Goal: Information Seeking & Learning: Learn about a topic

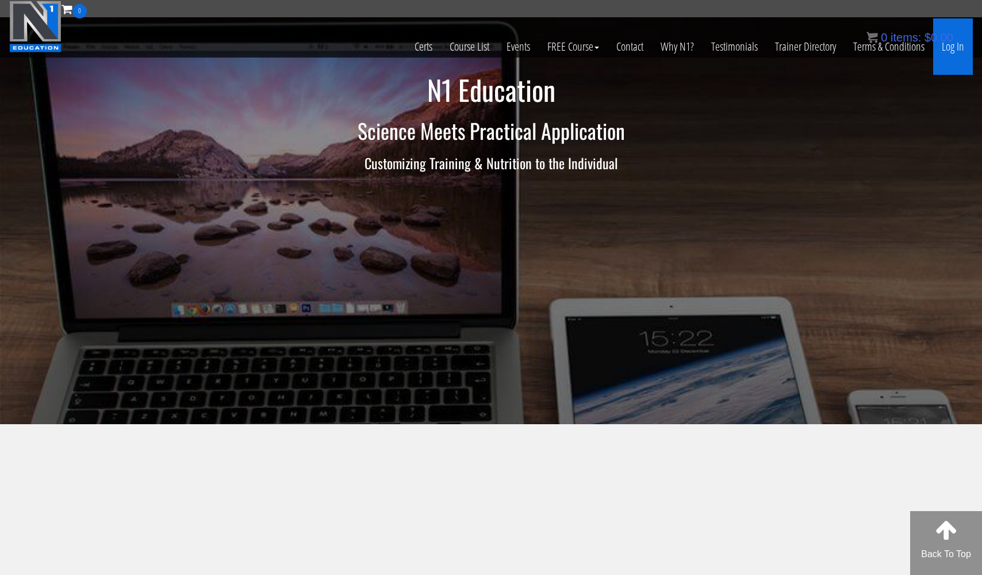
click at [953, 43] on link "Log In" at bounding box center [953, 46] width 40 height 56
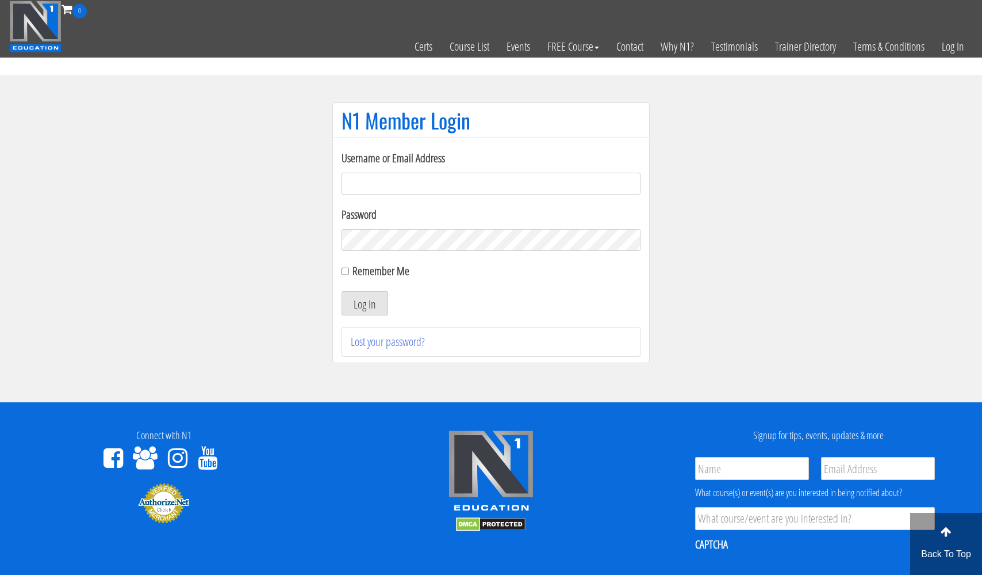
type input "usmcfit93@gmail.com"
click at [365, 303] on button "Log In" at bounding box center [365, 303] width 47 height 24
click at [376, 301] on button "Log In" at bounding box center [365, 303] width 47 height 24
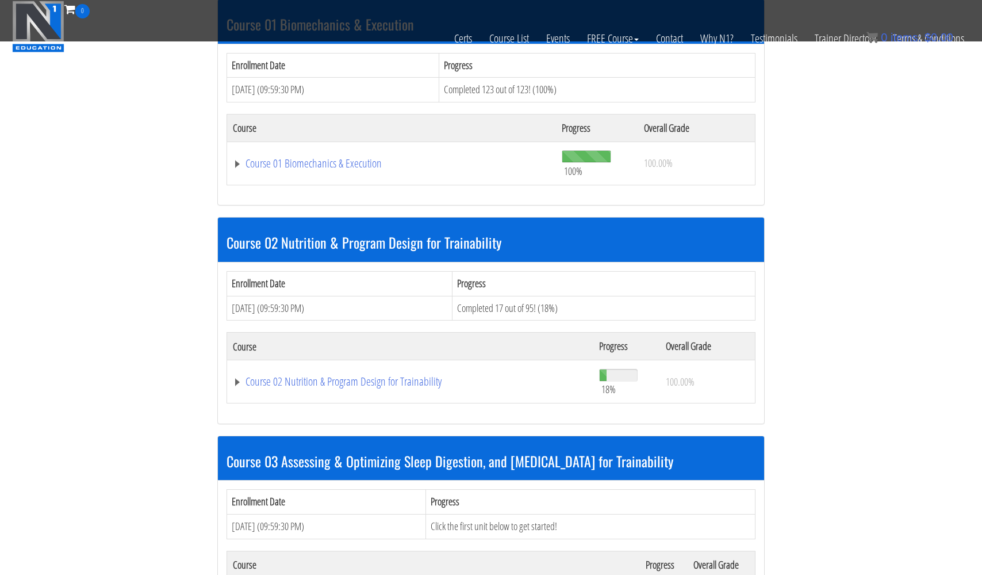
scroll to position [582, 0]
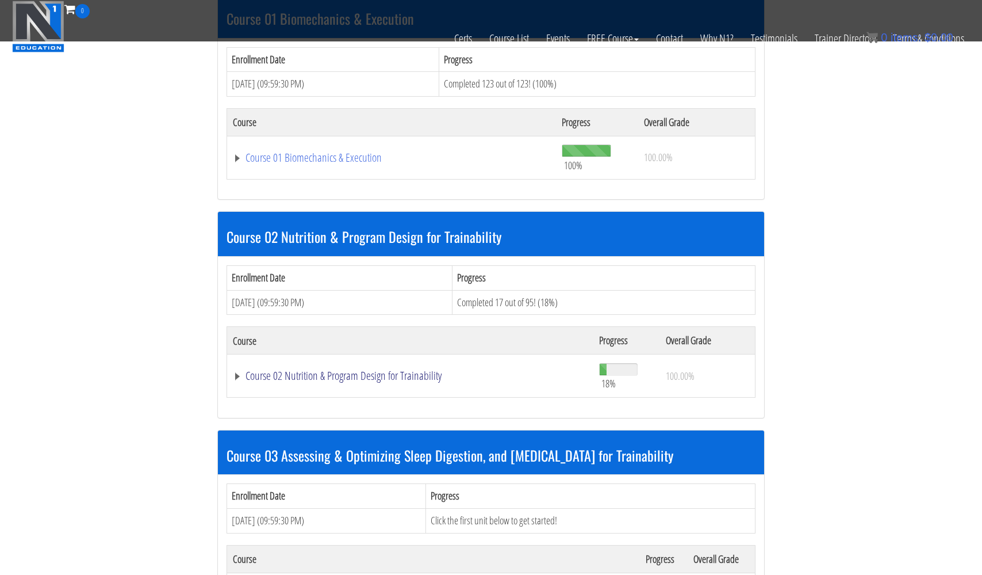
click at [390, 370] on link "Course 02 Nutrition & Program Design for Trainability" at bounding box center [410, 376] width 355 height 12
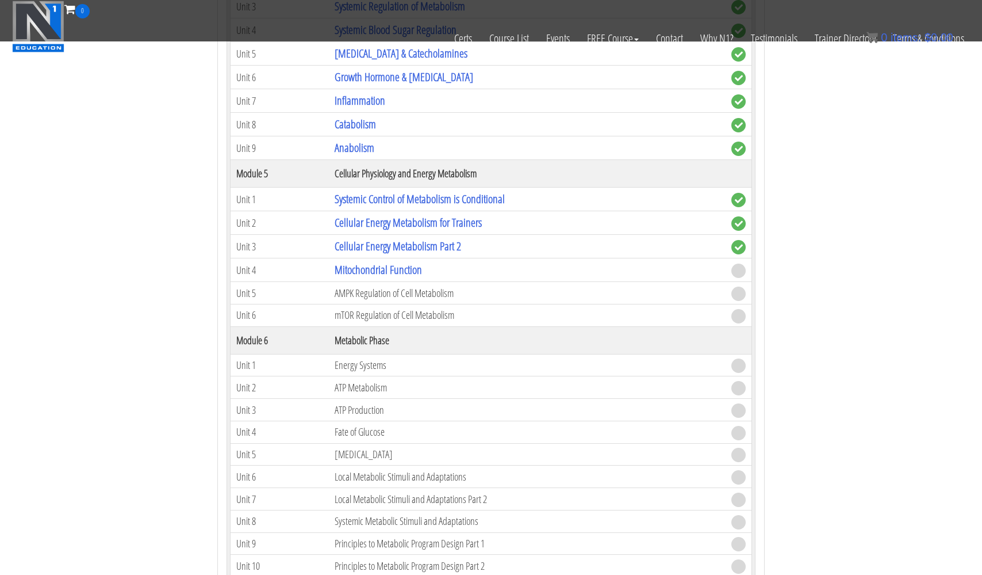
scroll to position [1297, 0]
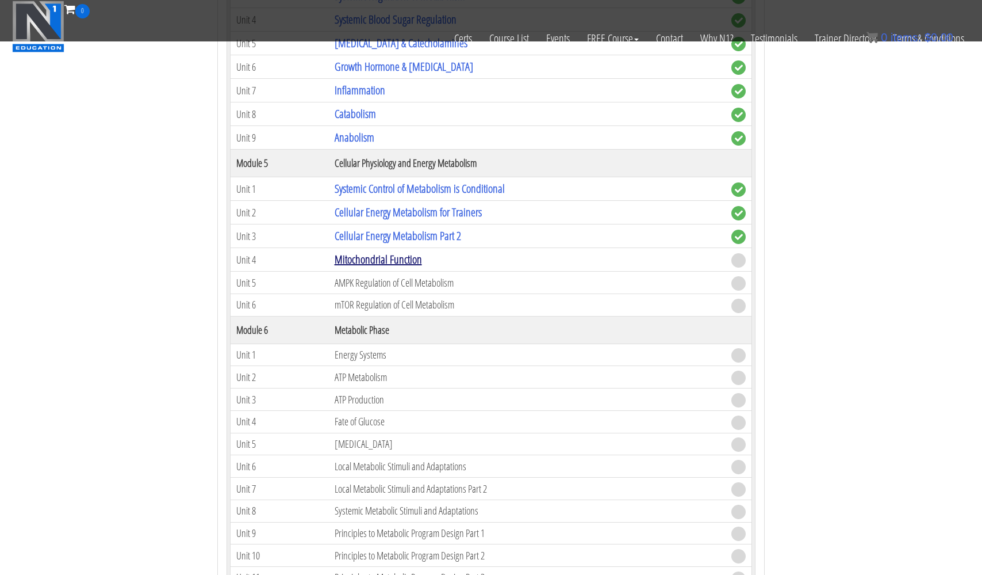
click at [358, 253] on link "Mitochondrial Function" at bounding box center [378, 259] width 87 height 16
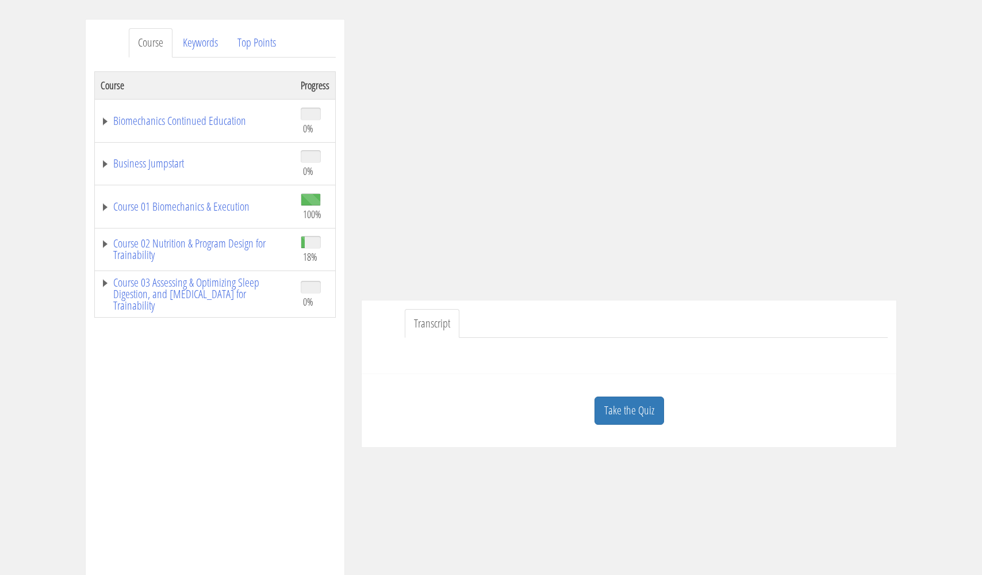
scroll to position [137, 0]
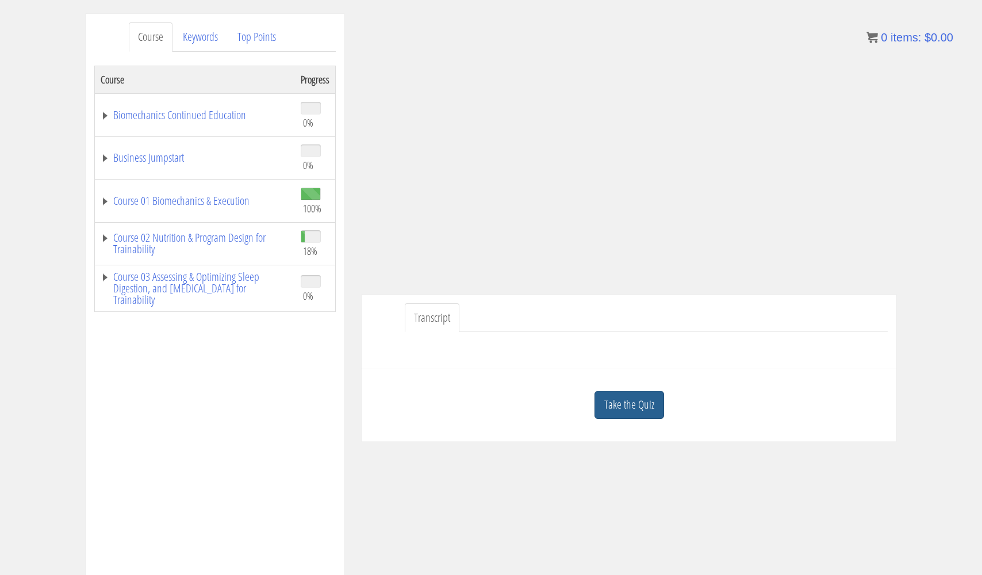
click at [623, 403] on link "Take the Quiz" at bounding box center [630, 404] width 70 height 28
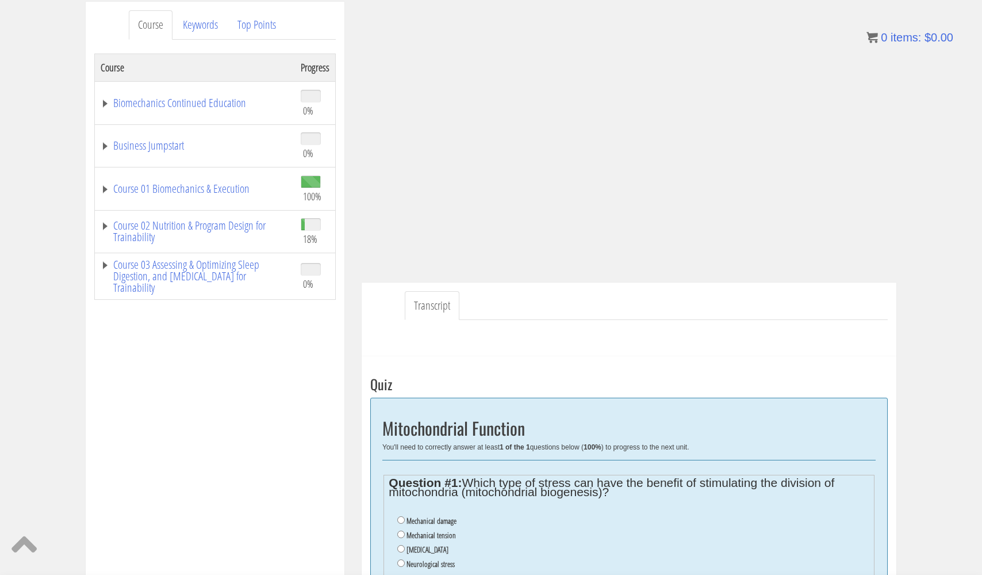
scroll to position [147, 0]
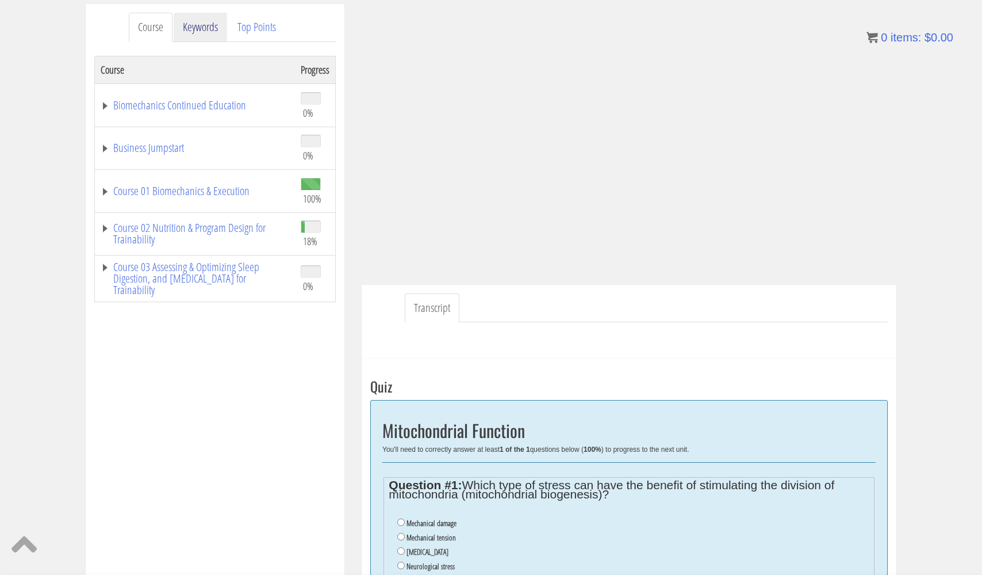
click at [204, 28] on link "Keywords" at bounding box center [200, 27] width 53 height 29
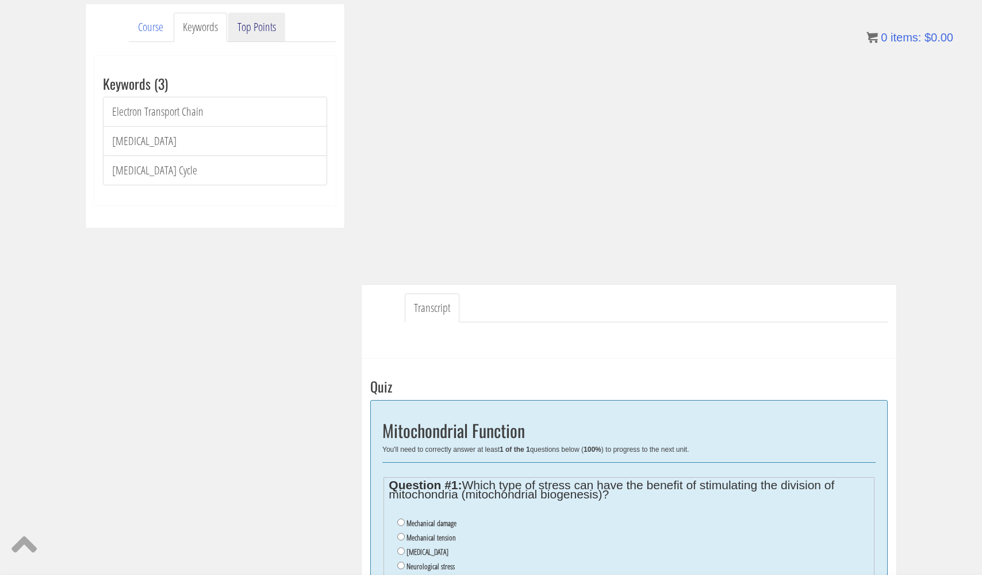
click at [259, 29] on link "Top Points" at bounding box center [256, 27] width 57 height 29
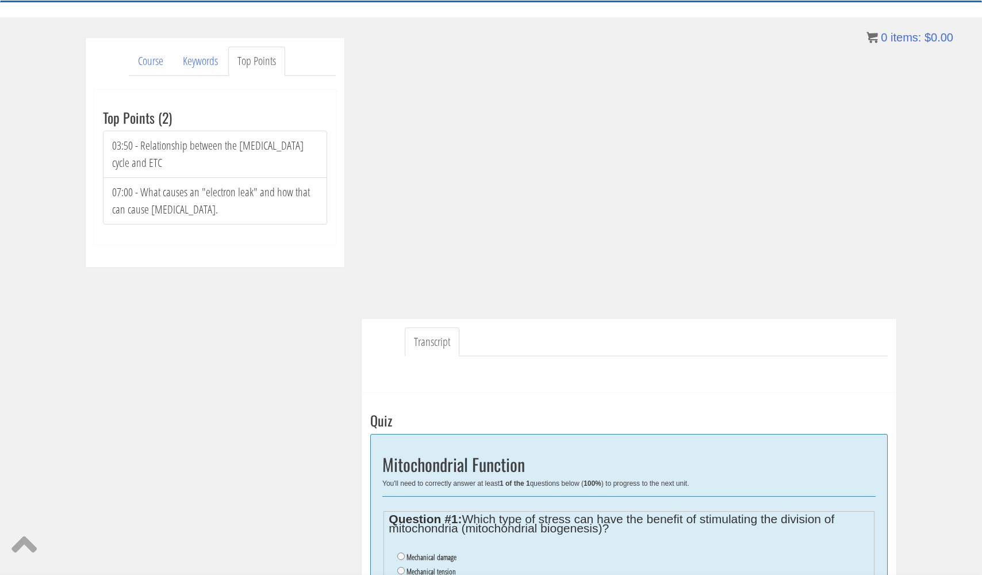
scroll to position [132, 0]
